Goal: Task Accomplishment & Management: Use online tool/utility

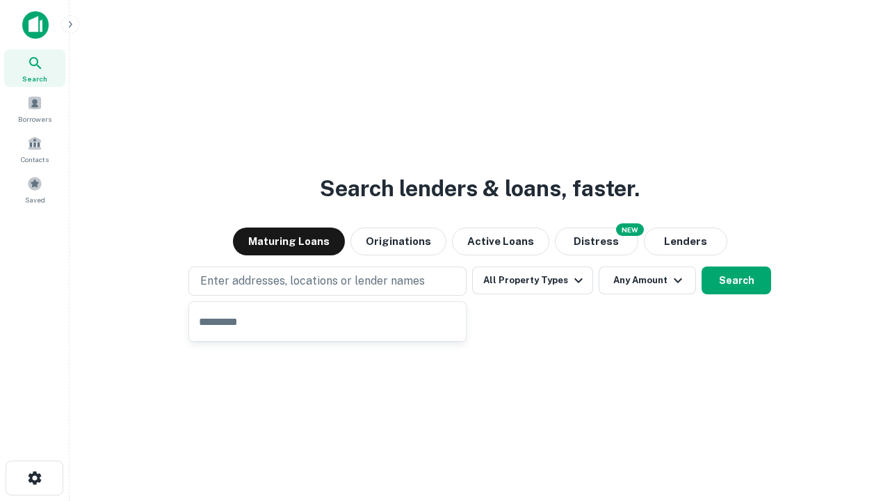
type input "**********"
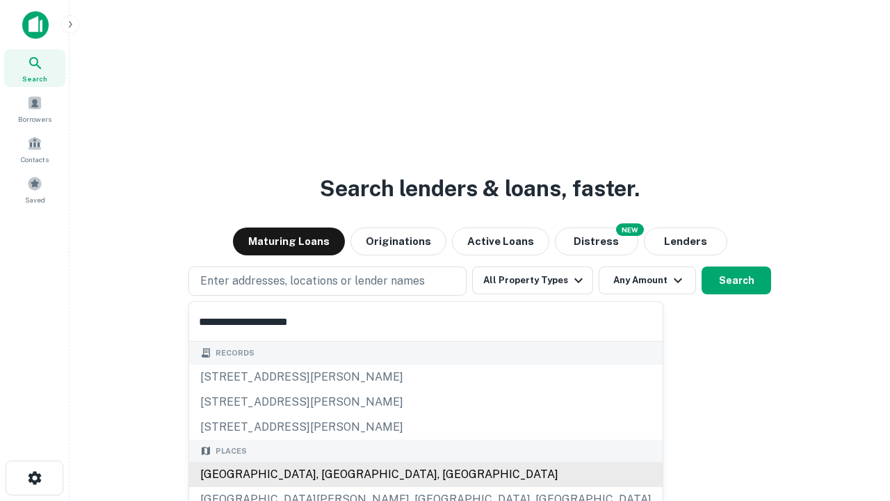
click at [333, 474] on div "[GEOGRAPHIC_DATA], [GEOGRAPHIC_DATA], [GEOGRAPHIC_DATA]" at bounding box center [426, 474] width 474 height 25
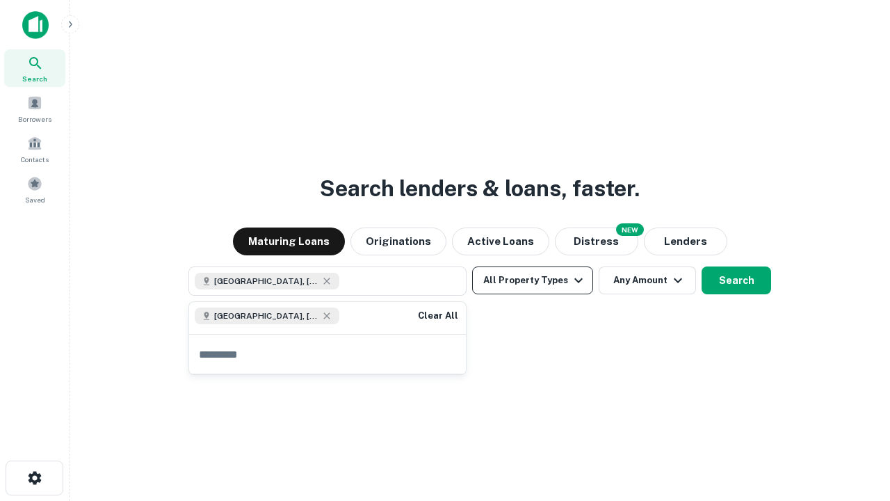
click at [533, 280] on button "All Property Types" at bounding box center [532, 280] width 121 height 28
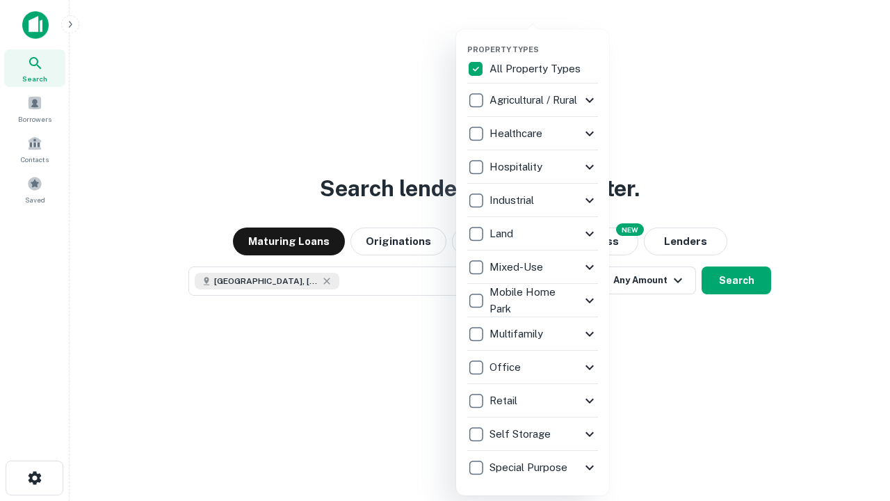
click at [544, 40] on button "button" at bounding box center [543, 40] width 153 height 1
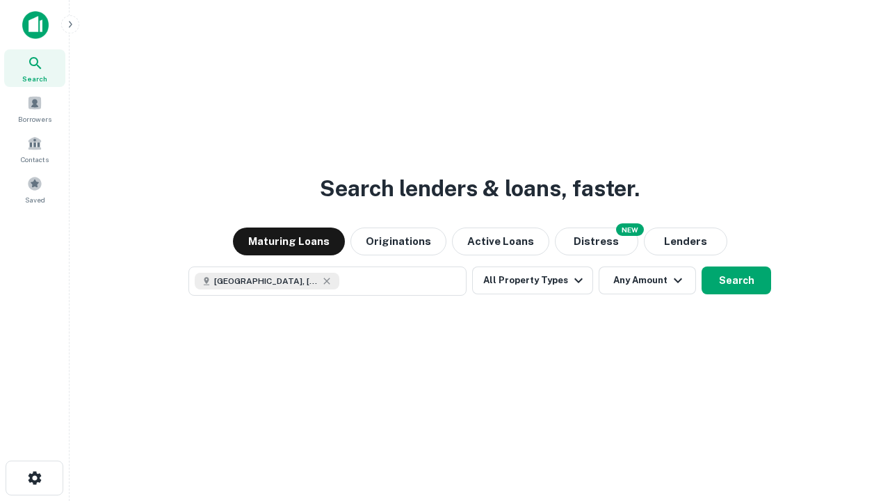
scroll to position [22, 0]
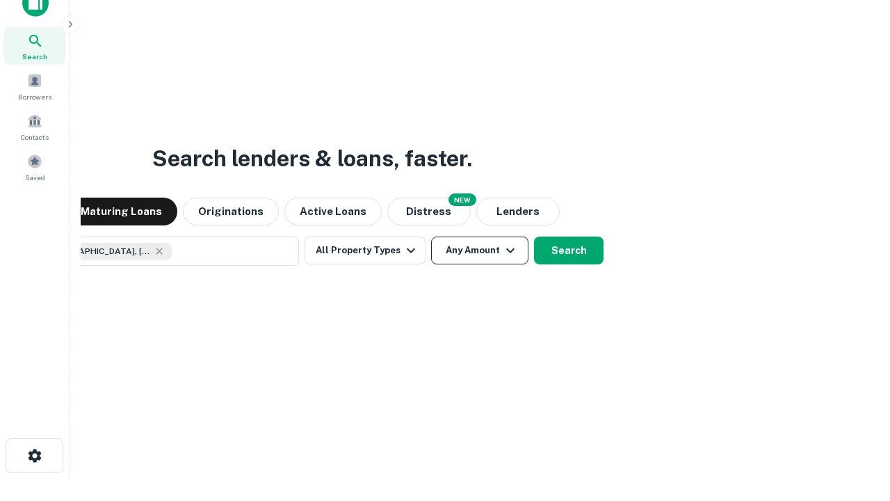
click at [431, 237] on button "Any Amount" at bounding box center [479, 251] width 97 height 28
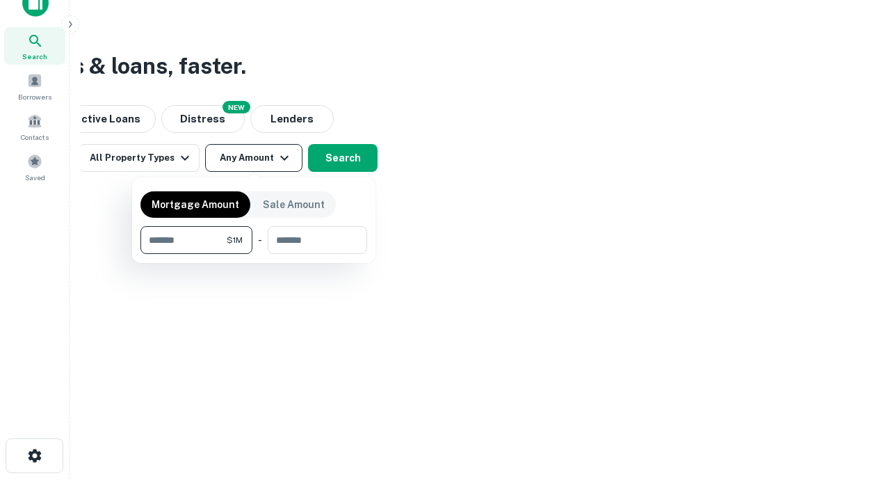
type input "*******"
click at [254, 254] on button "button" at bounding box center [254, 254] width 227 height 1
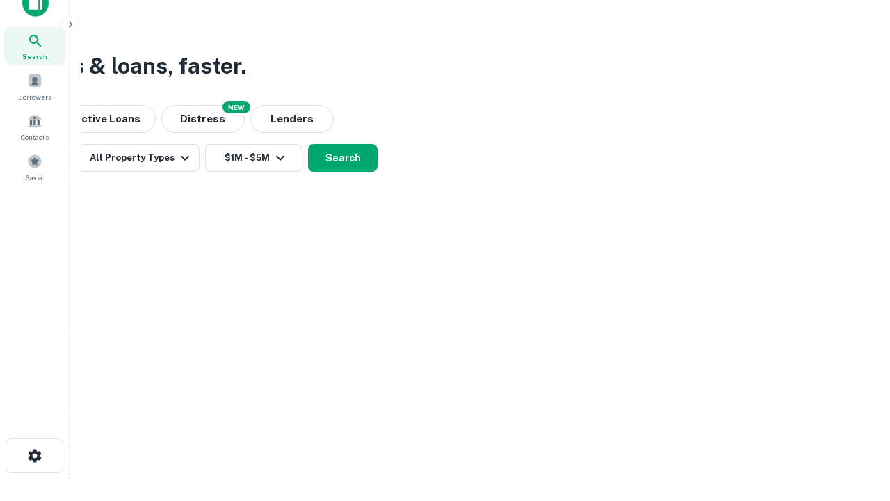
scroll to position [22, 0]
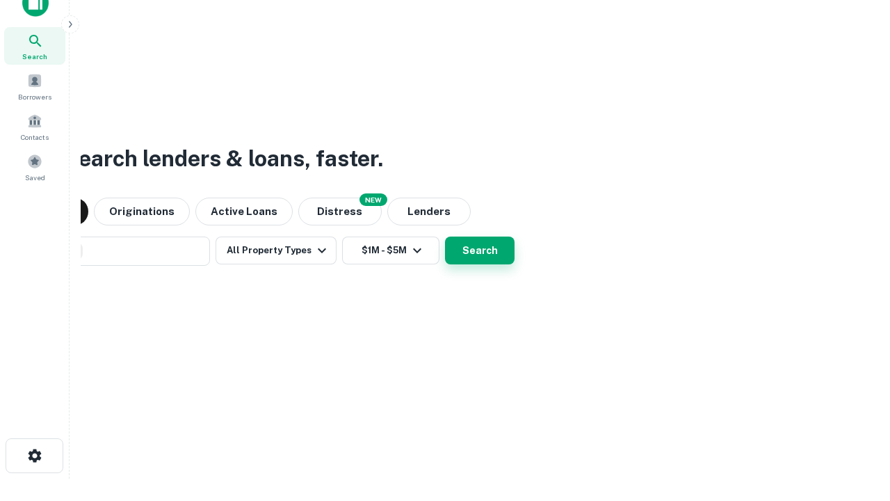
click at [445, 237] on button "Search" at bounding box center [480, 251] width 70 height 28
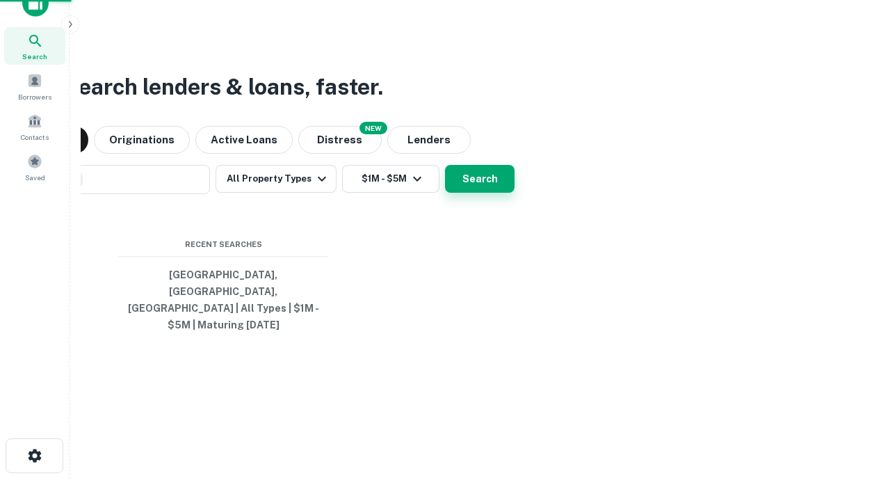
scroll to position [45, 394]
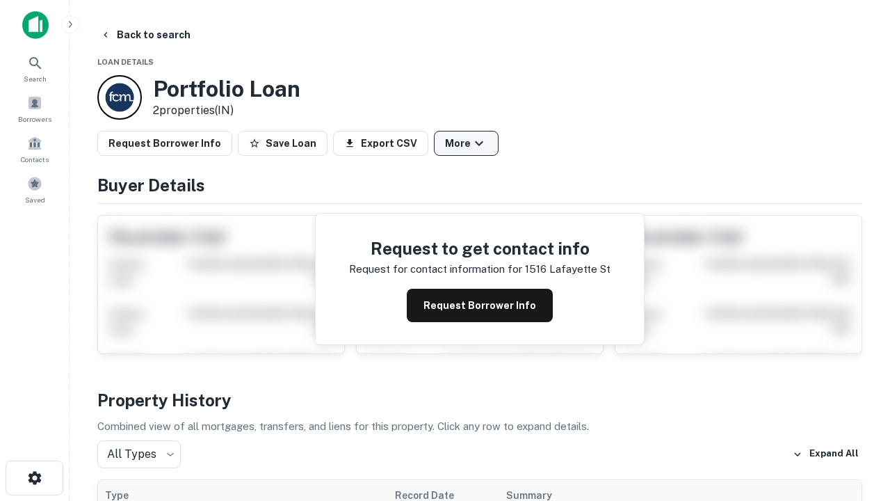
click at [466, 143] on button "More" at bounding box center [466, 143] width 65 height 25
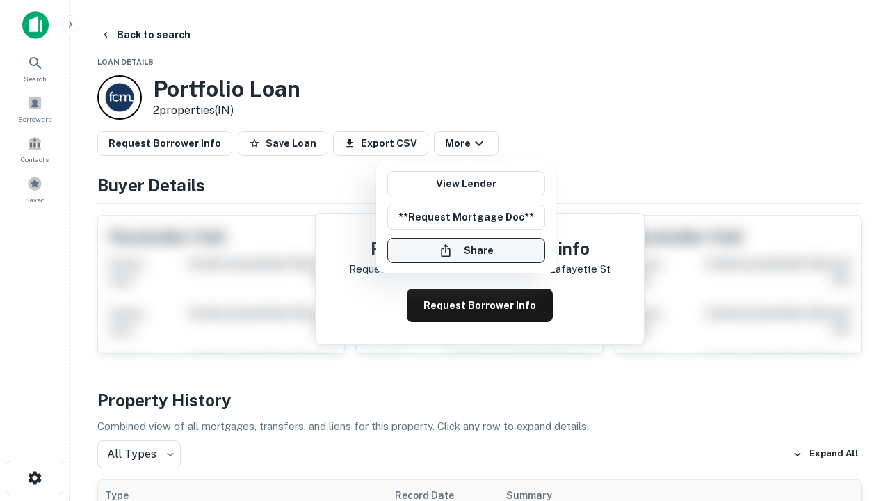
click at [466, 250] on button "Share" at bounding box center [466, 250] width 158 height 25
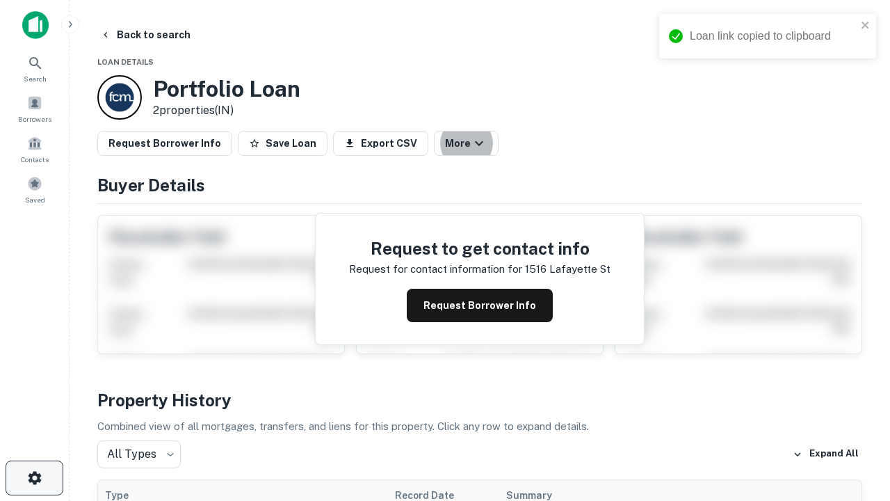
click at [34, 478] on icon "button" at bounding box center [34, 478] width 17 height 17
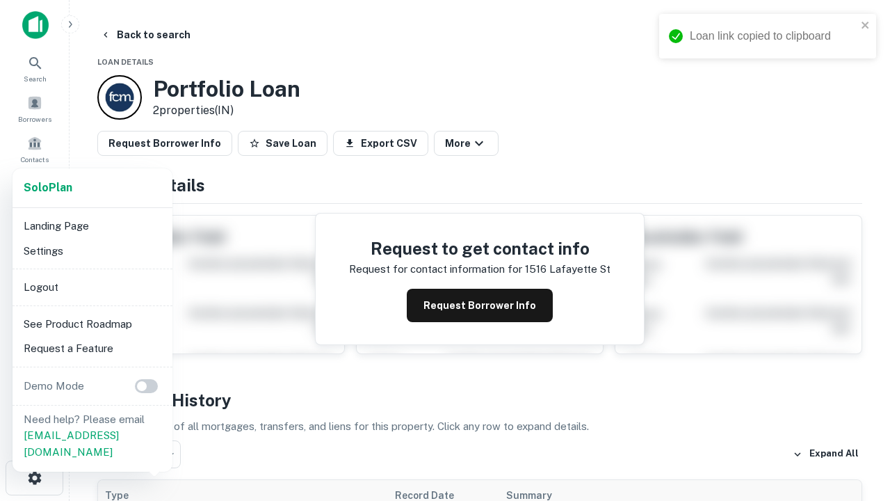
click at [92, 287] on li "Logout" at bounding box center [92, 287] width 149 height 25
